Goal: Task Accomplishment & Management: Complete application form

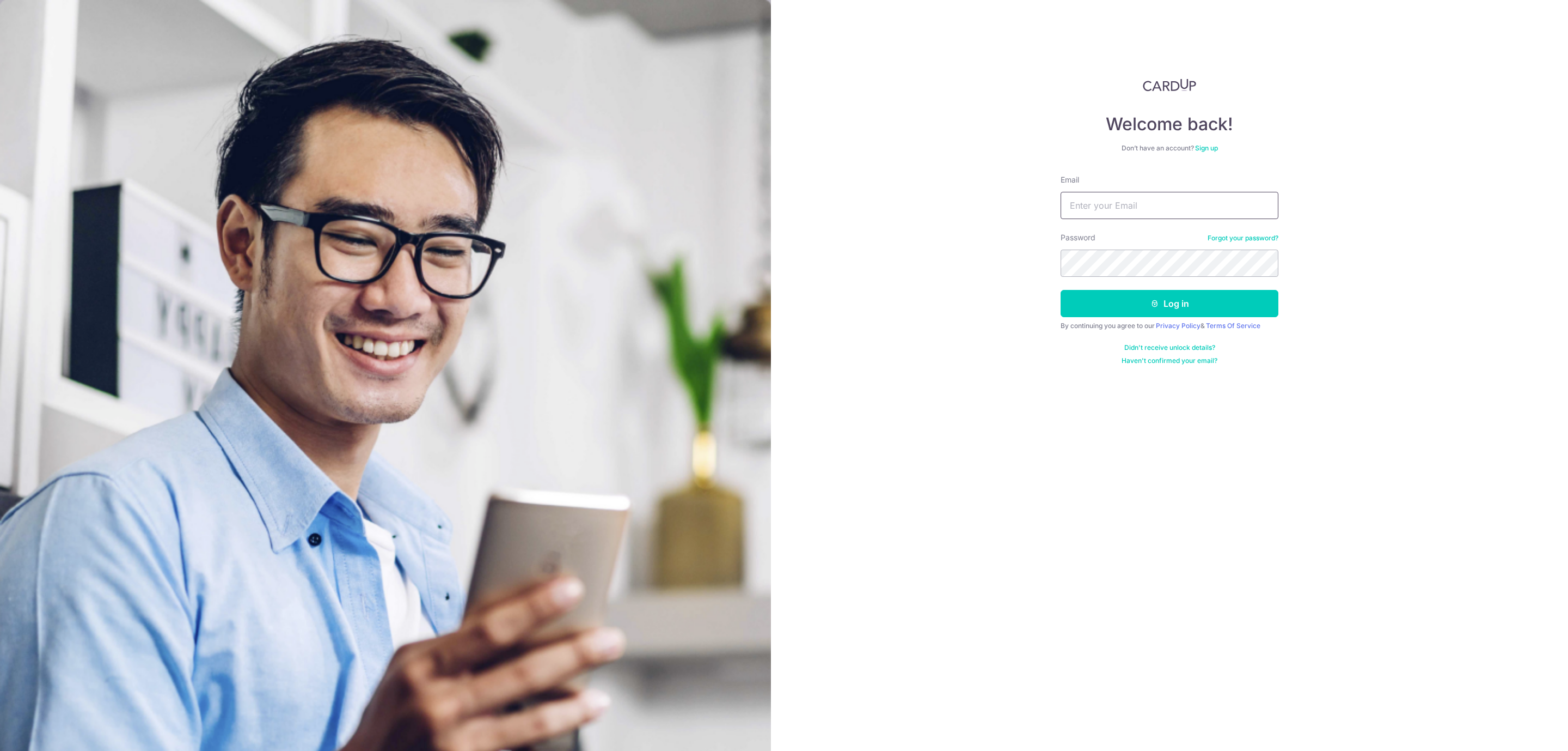
click at [1097, 213] on input "Email" at bounding box center [1169, 205] width 218 height 27
type input "sasbilling@seasonbus.com"
click at [1060, 290] on button "Log in" at bounding box center [1169, 303] width 218 height 27
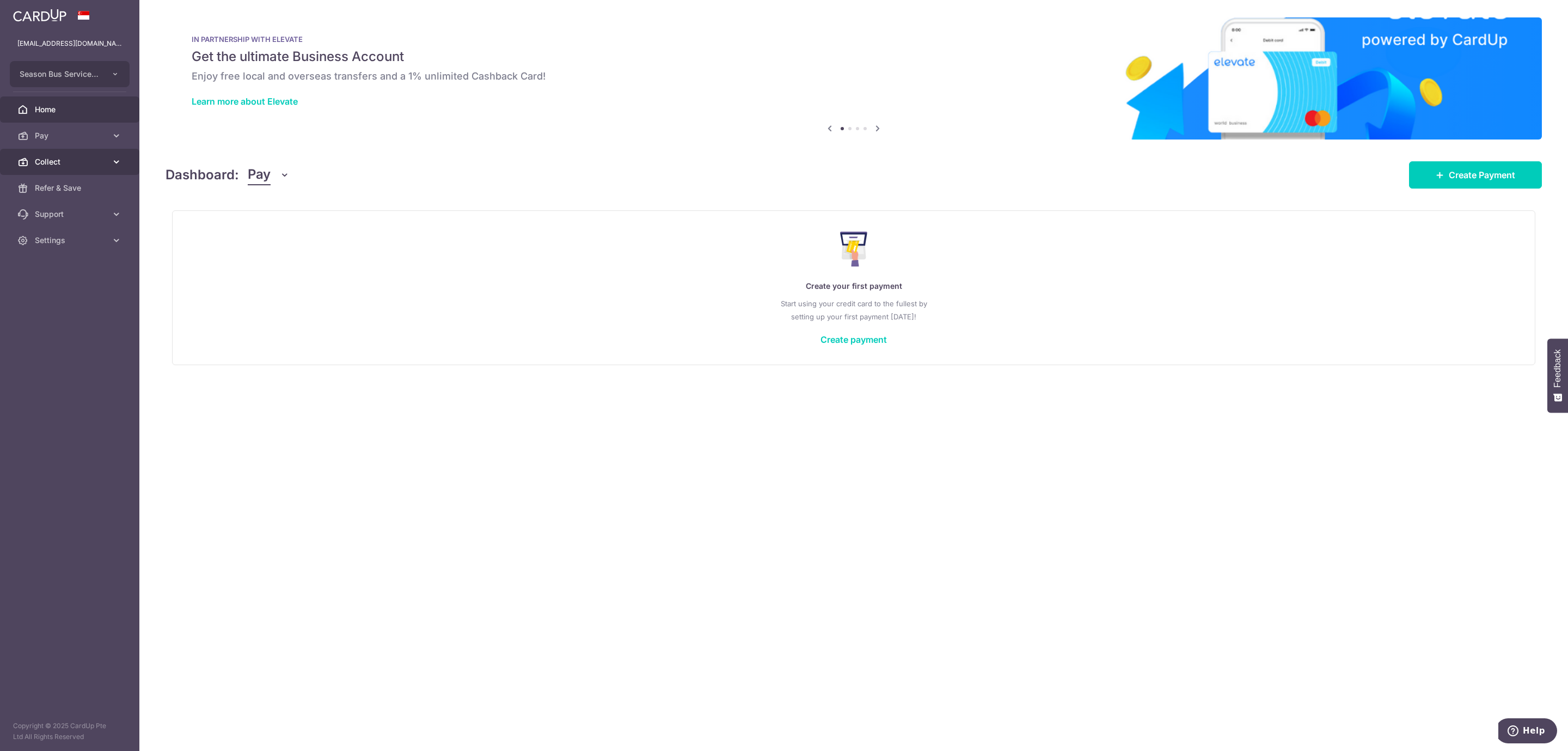
click at [82, 165] on span "Collect" at bounding box center [71, 162] width 72 height 11
click at [70, 238] on span "Payment Requests" at bounding box center [71, 241] width 72 height 11
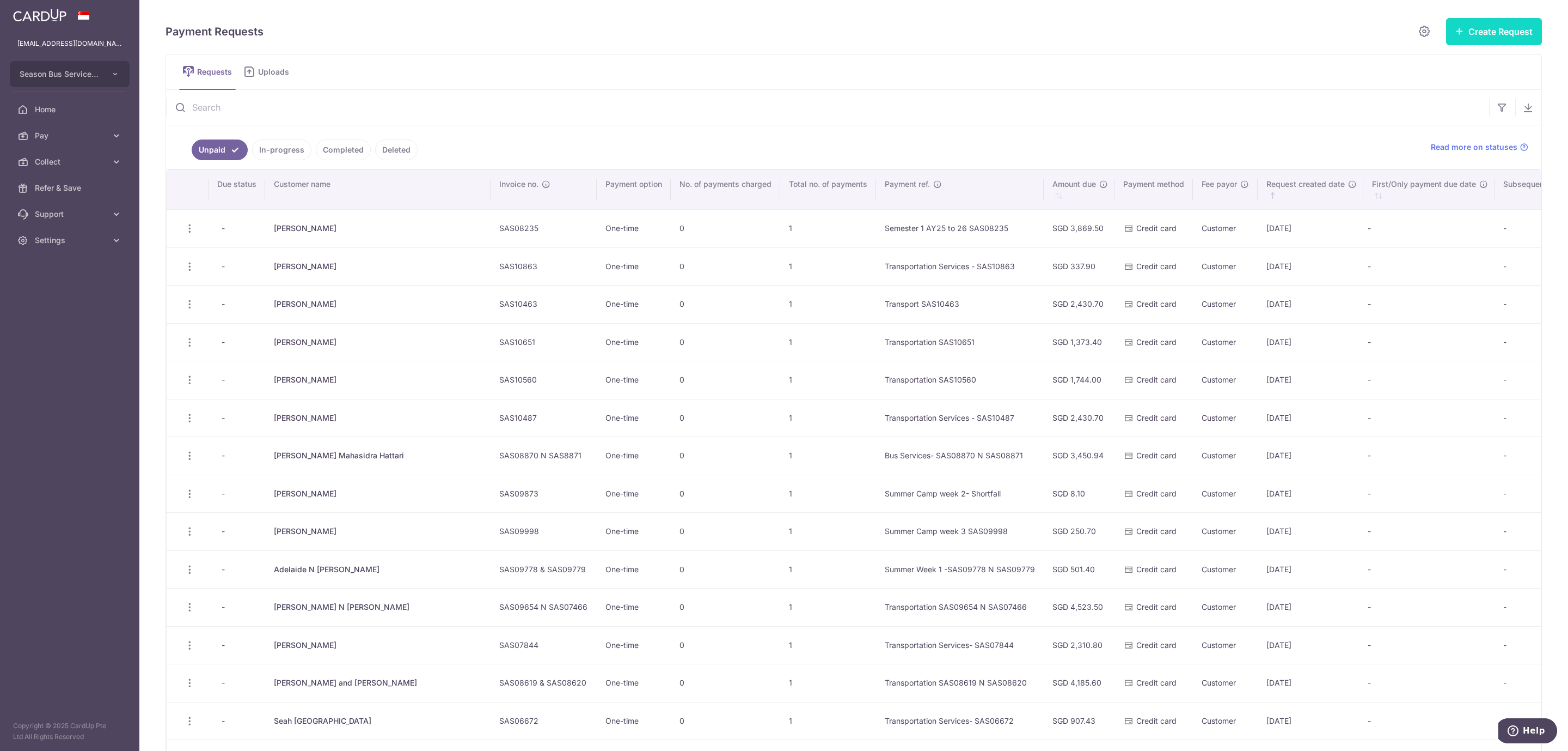
click at [1456, 37] on button "Create Request" at bounding box center [1494, 32] width 96 height 27
click at [1437, 58] on link "Single Request" at bounding box center [1466, 65] width 152 height 26
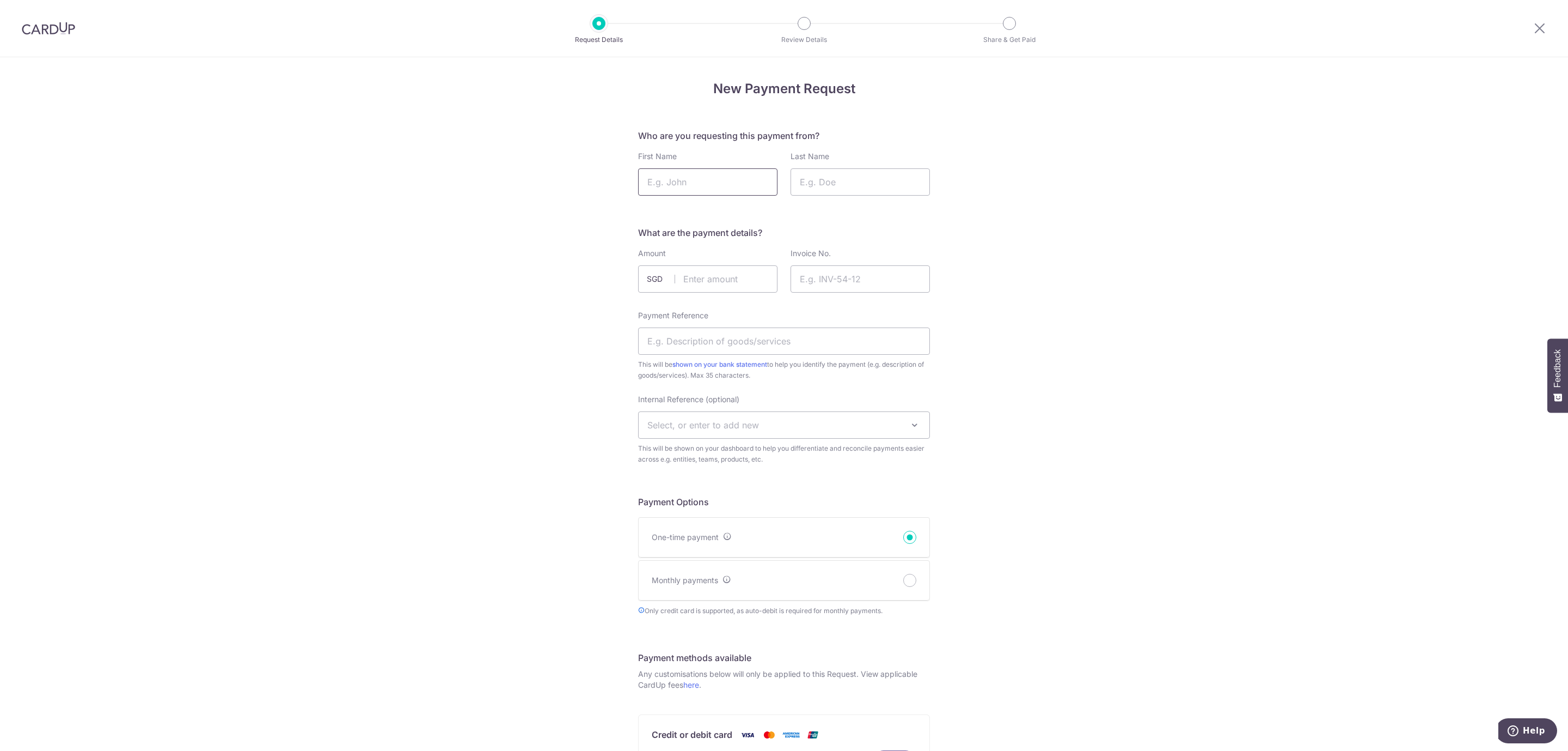
click at [678, 173] on input "First Name" at bounding box center [707, 182] width 139 height 27
type input "k"
type input "Kyra Kristianna"
click at [866, 191] on input "Last Name" at bounding box center [860, 182] width 139 height 27
type input "Tay"
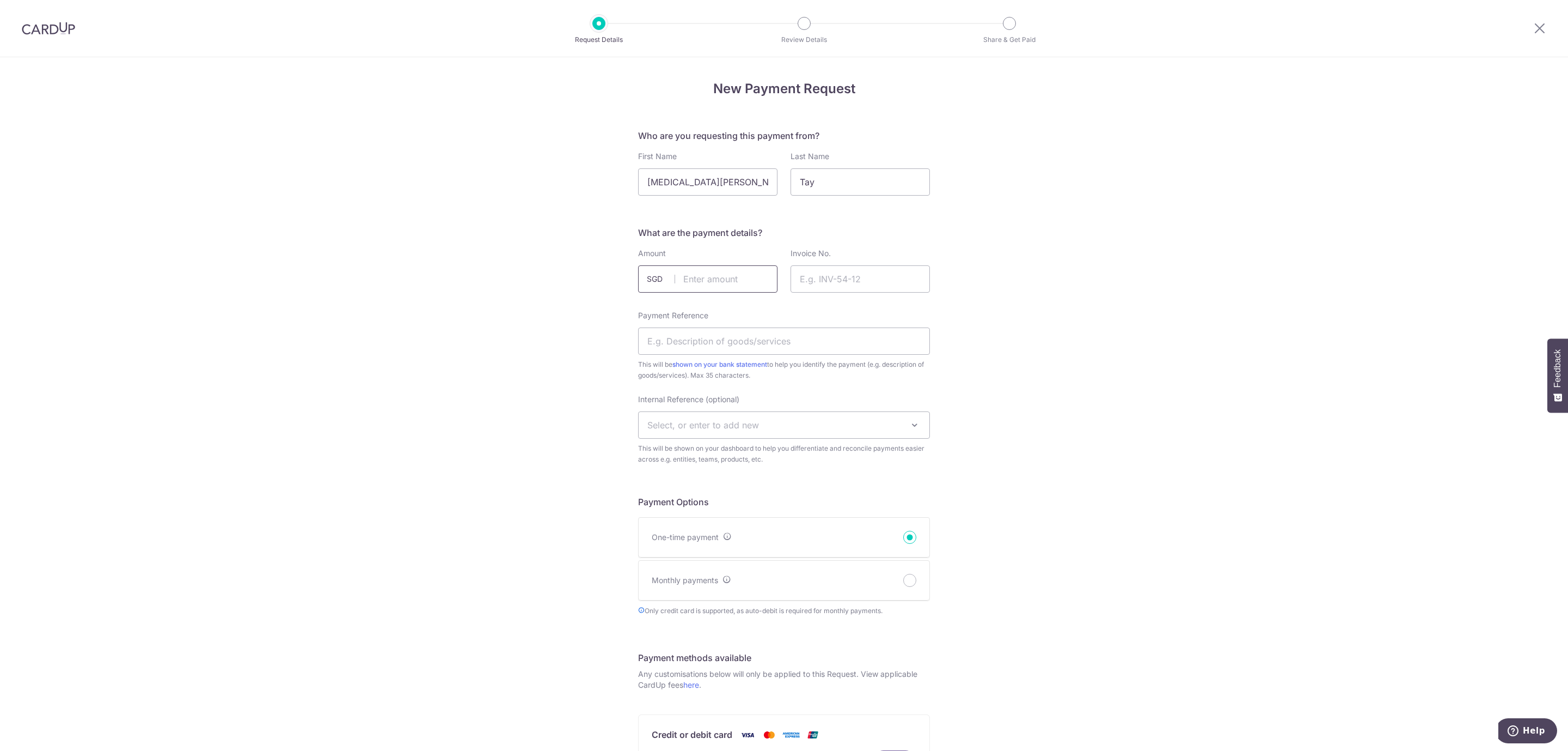
click at [730, 281] on input "text" at bounding box center [707, 279] width 139 height 27
type input "588.60"
click at [869, 283] on input "Invoice No." at bounding box center [860, 279] width 139 height 27
type input "SAS11027"
click at [670, 340] on input "Payment Reference" at bounding box center [783, 341] width 292 height 27
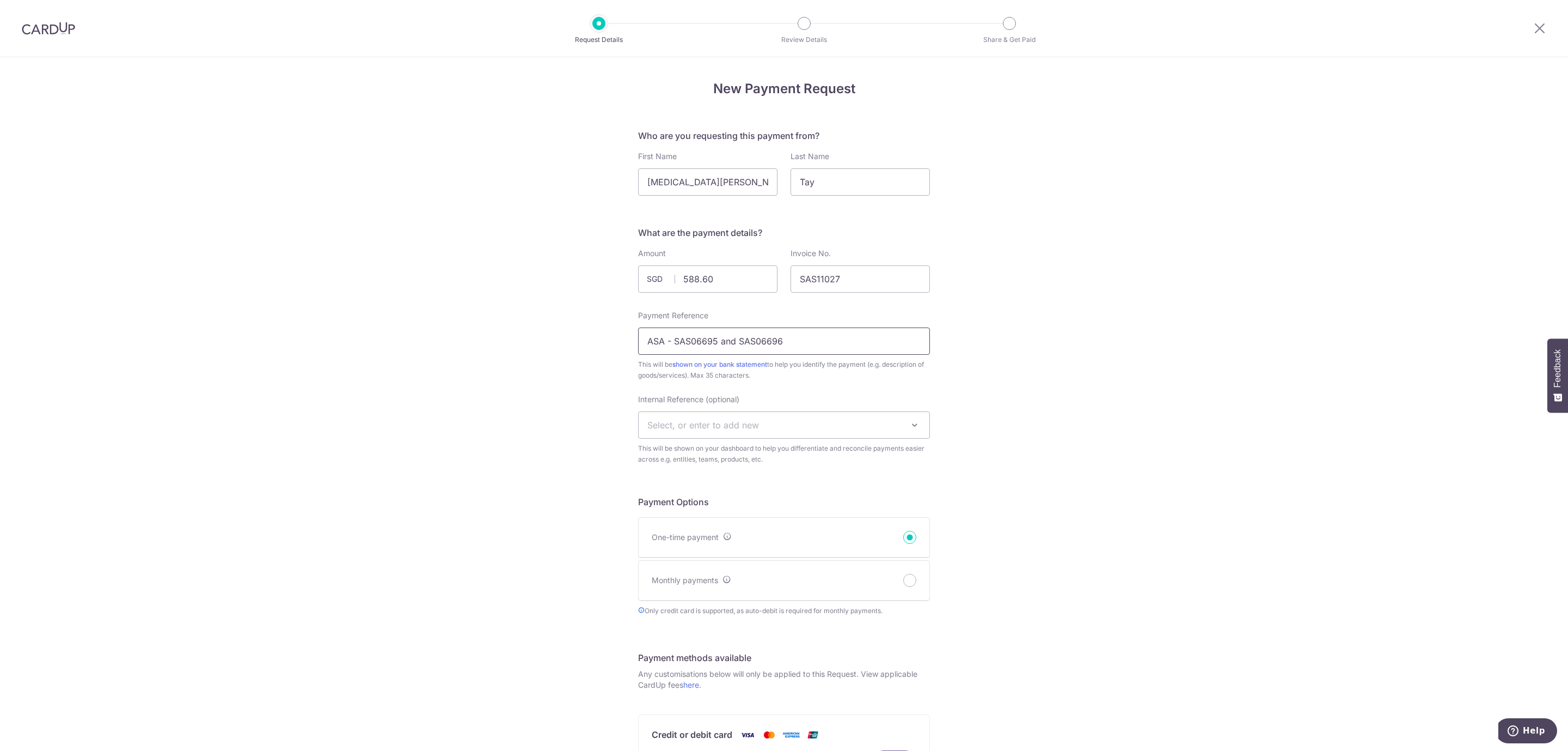
drag, startPoint x: 687, startPoint y: 338, endPoint x: 951, endPoint y: 337, distance: 264.0
click at [951, 337] on div "New Payment Request Who are you requesting this payment from? First Name Kyra K…" at bounding box center [784, 602] width 1568 height 1090
type input "ASA - SAS11027"
click at [1047, 414] on div "New Payment Request Who are you requesting this payment from? First Name Kyra K…" at bounding box center [784, 602] width 1568 height 1090
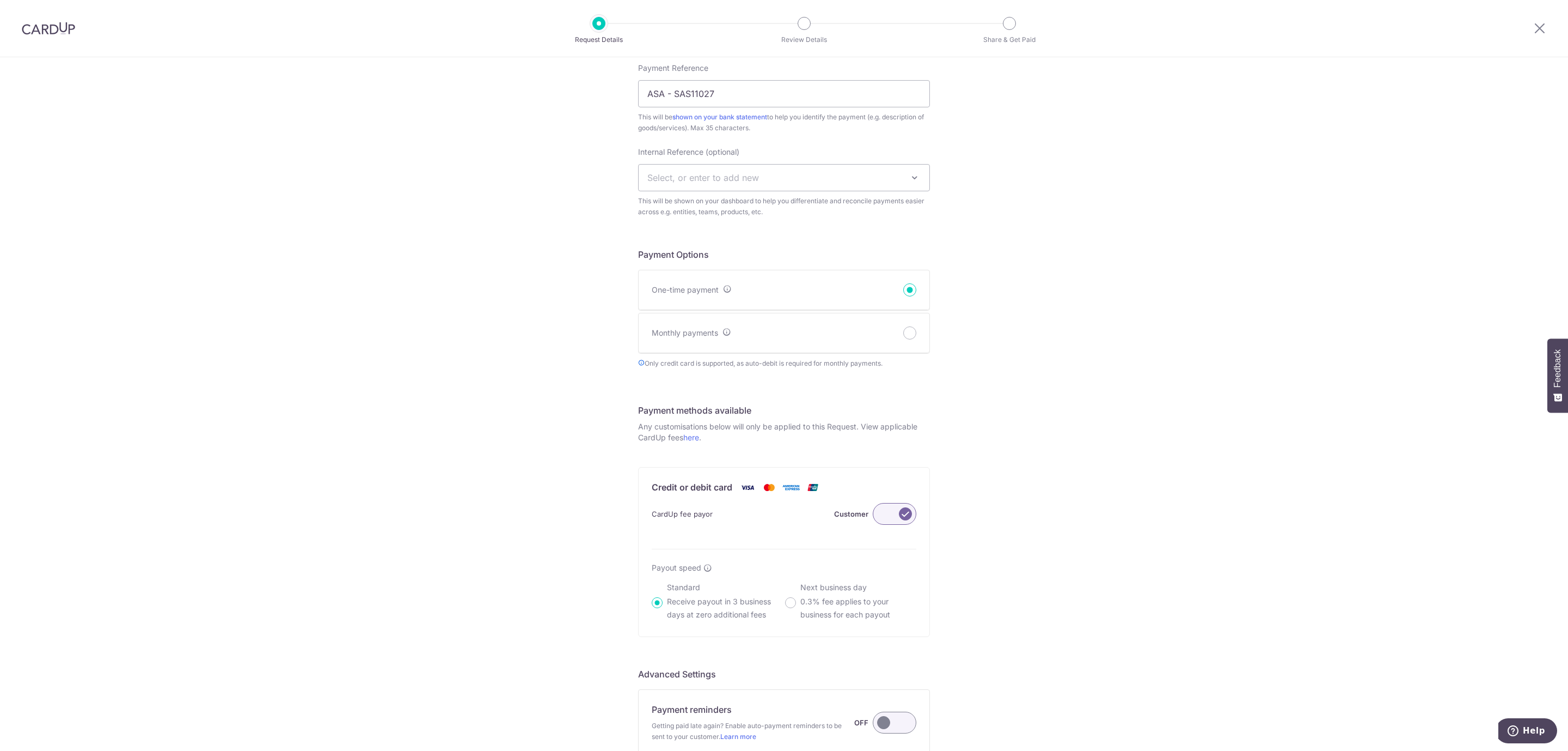
scroll to position [400, 0]
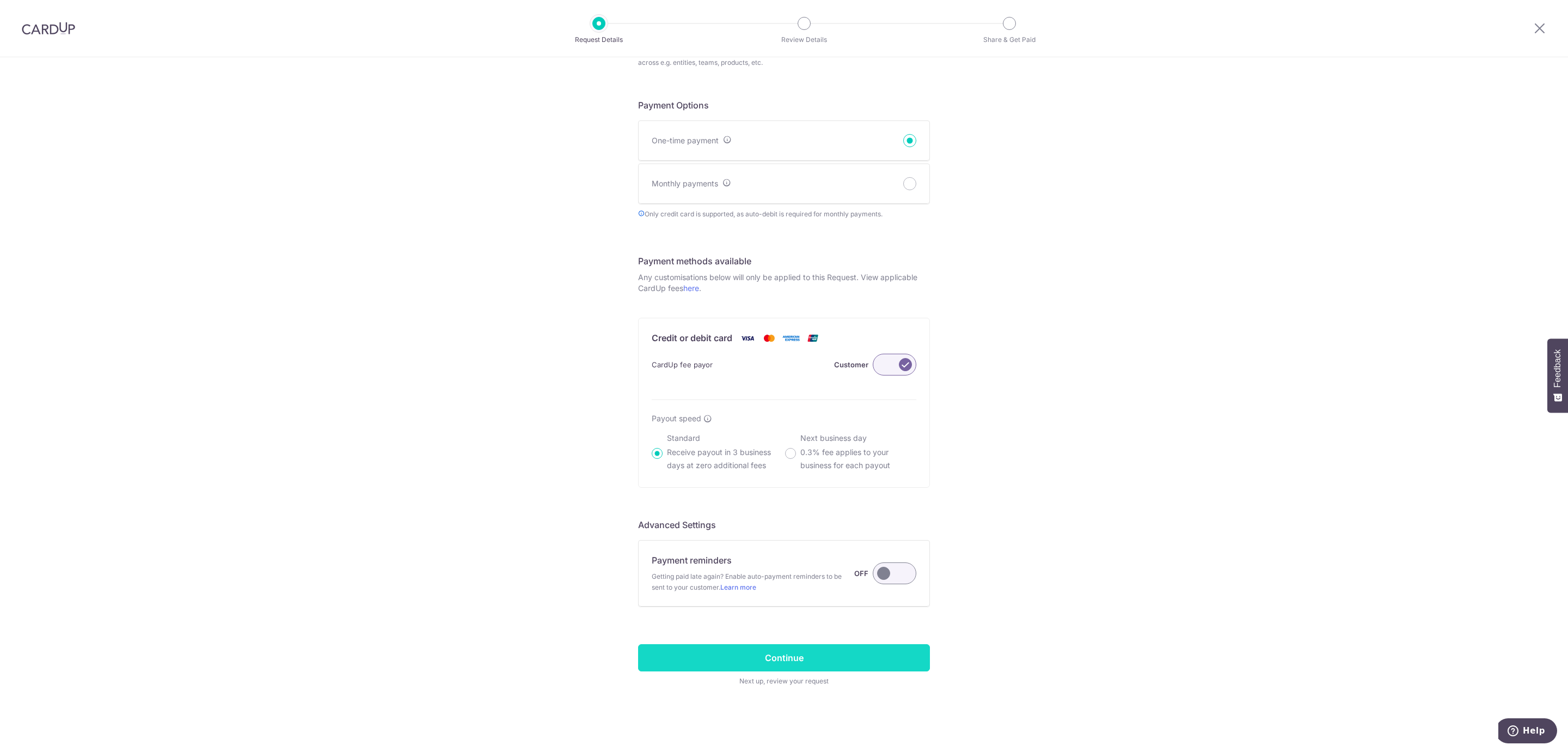
click at [884, 655] on input "Continue" at bounding box center [783, 657] width 292 height 27
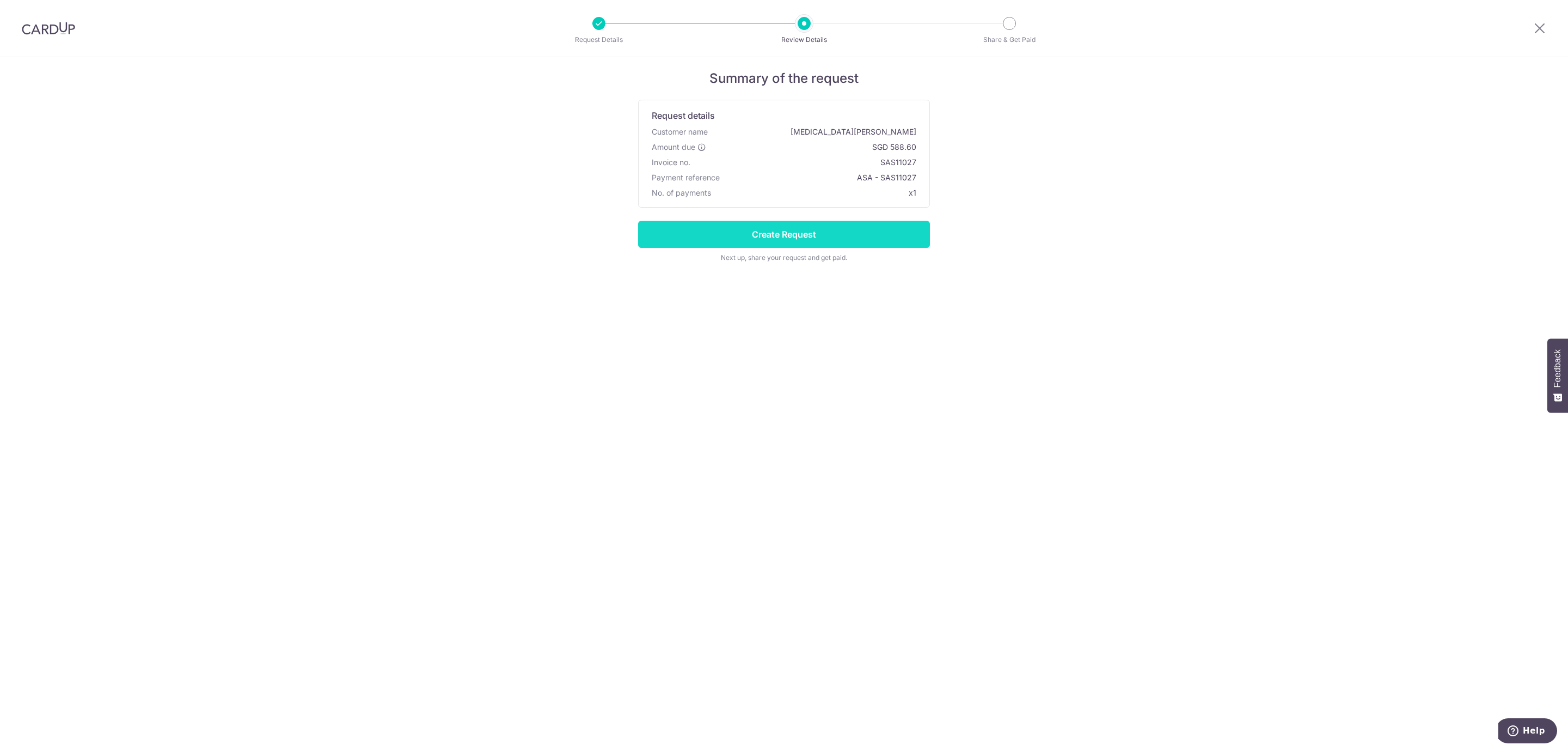
drag, startPoint x: 753, startPoint y: 232, endPoint x: 761, endPoint y: 226, distance: 10.0
click at [758, 229] on input "Create Request" at bounding box center [783, 234] width 292 height 27
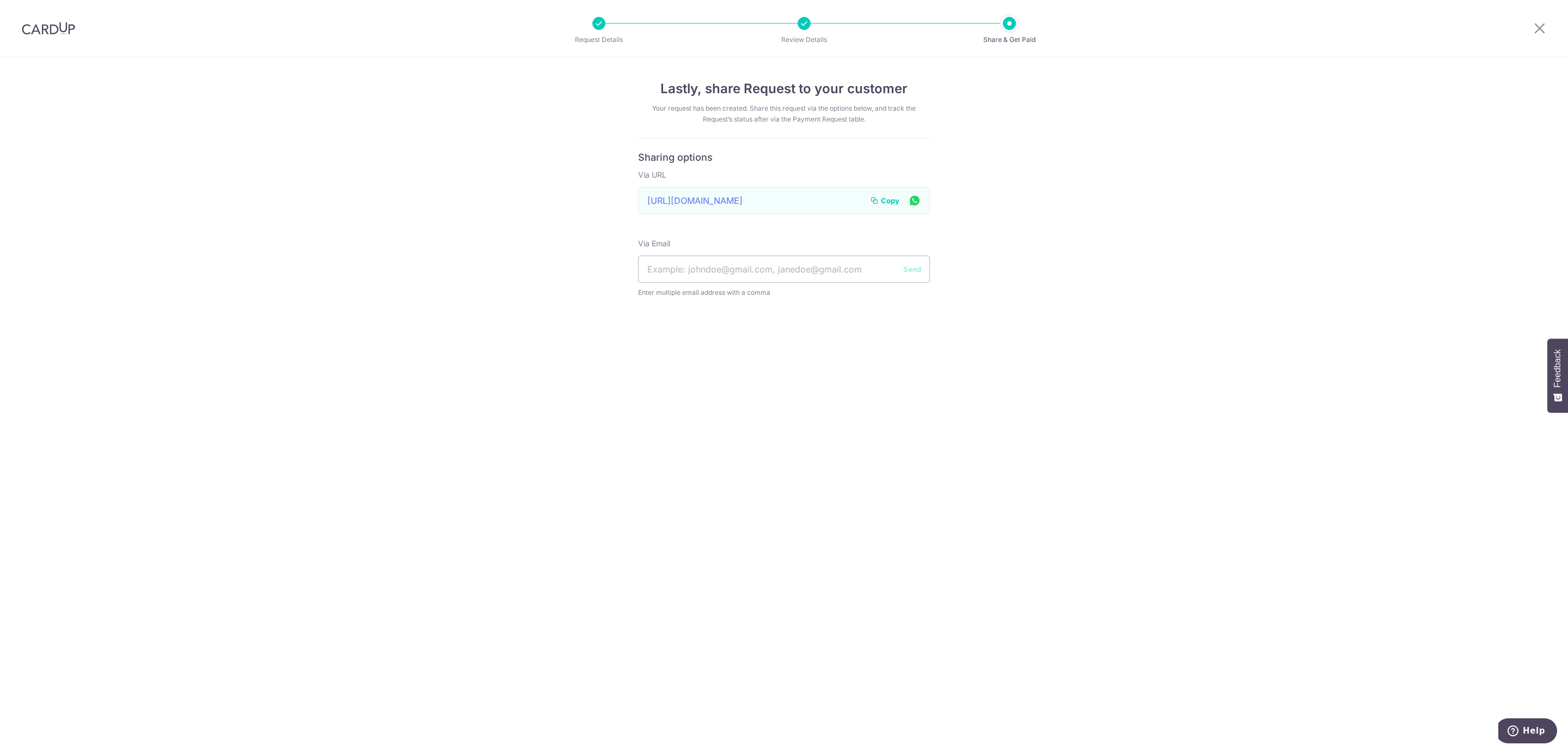
click at [881, 194] on div "Copy" at bounding box center [895, 200] width 51 height 13
click at [885, 202] on span "Copy" at bounding box center [890, 200] width 18 height 11
